Goal: Find specific page/section: Find specific page/section

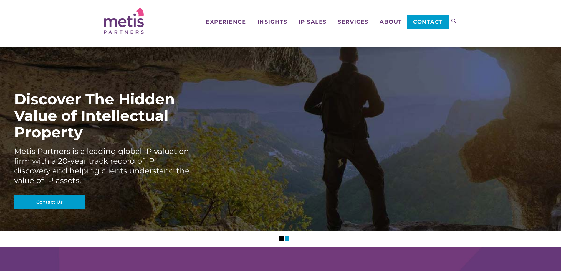
click at [419, 23] on span "Contact" at bounding box center [429, 21] width 30 height 5
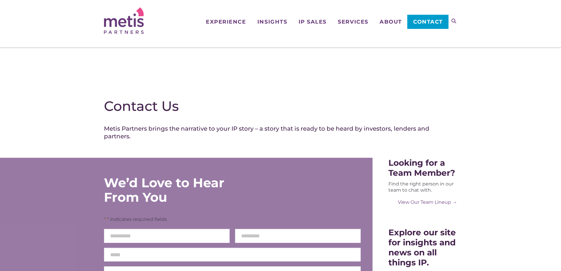
scroll to position [32, 0]
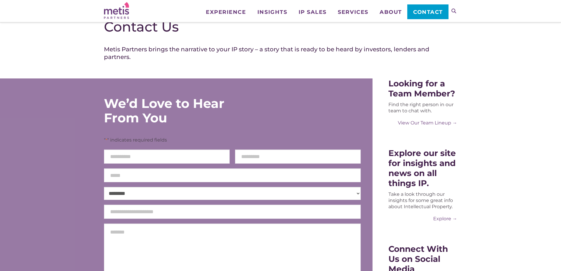
click at [505, 98] on div "Looking for a Team Member? Find the right person in our team to chat with. View…" at bounding box center [469, 242] width 185 height 329
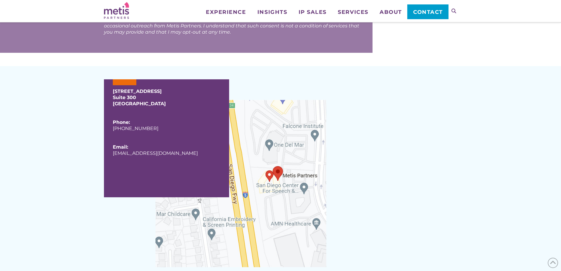
scroll to position [0, 0]
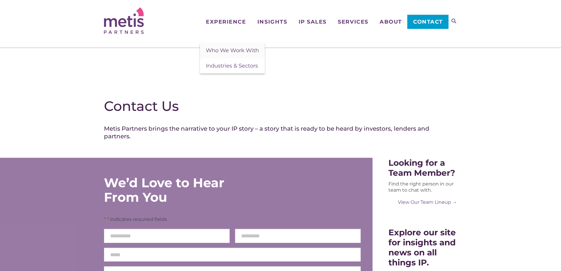
click at [221, 54] on link "Who We Work With" at bounding box center [232, 50] width 65 height 15
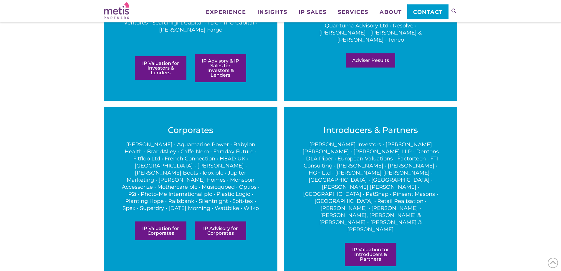
scroll to position [265, 0]
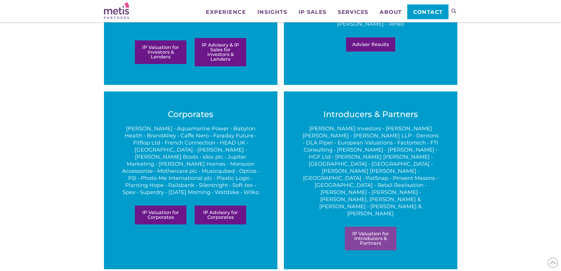
click at [371, 227] on link "IP Valuation for Introducers & Partners" at bounding box center [371, 239] width 52 height 24
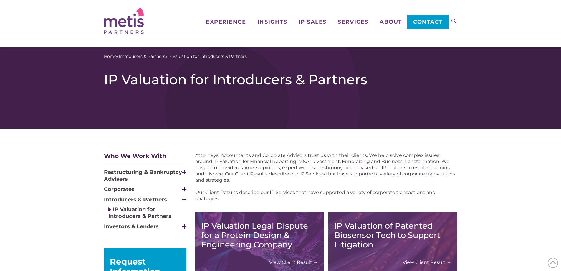
click at [427, 28] on link "Contact" at bounding box center [428, 22] width 41 height 14
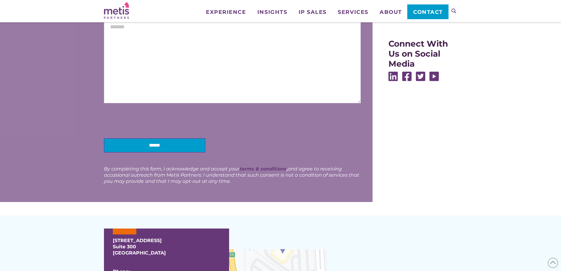
scroll to position [553, 0]
